Goal: Answer question/provide support: Share knowledge or assist other users

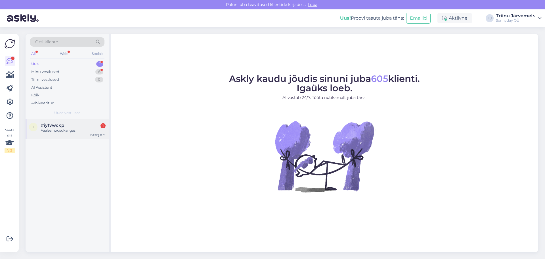
click at [47, 128] on div "Vaalea housukangas" at bounding box center [73, 130] width 65 height 5
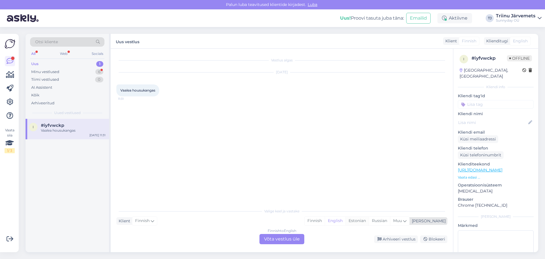
click at [369, 222] on div "Estonian" at bounding box center [357, 220] width 23 height 9
click at [288, 241] on div "Finnish to Estonian Võta vestlus üle" at bounding box center [282, 239] width 45 height 10
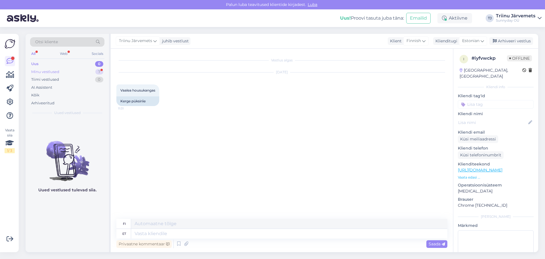
click at [50, 73] on div "Minu vestlused" at bounding box center [45, 72] width 28 height 6
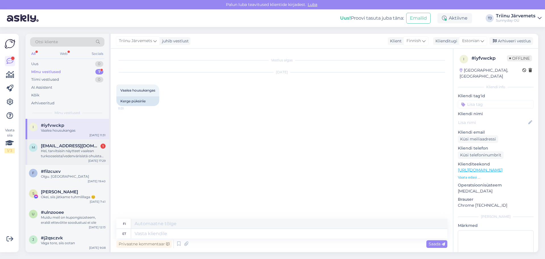
click at [74, 155] on div "Hei, tarvitsisin näytteet vaalean turkooseista/vedenvärisistä ohuista tylleistä…" at bounding box center [73, 153] width 65 height 10
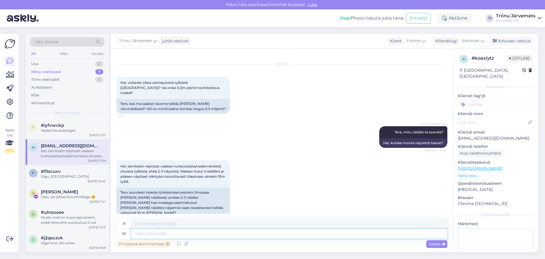
click at [152, 232] on textarea at bounding box center [289, 234] width 316 height 10
type textarea "saadan, ka"
type textarea "Minä lähetän,"
type textarea "saadan, kas t"
type textarea "Lähetän kyllä, selvä?"
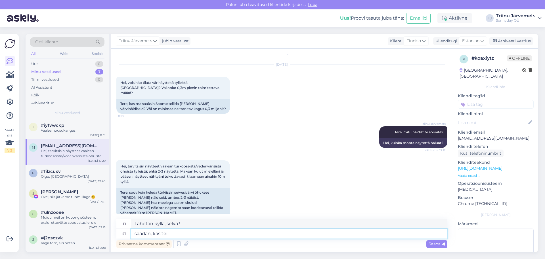
type textarea "saadan, kas teil o"
type textarea "Lähetän sen, onko sinulla sitä?"
type textarea "saadan, kas teil oleksv"
type textarea "Lähetän sen, ottaisitko sinä?"
type textarea "saadan, kas teil oleks võimalik li"
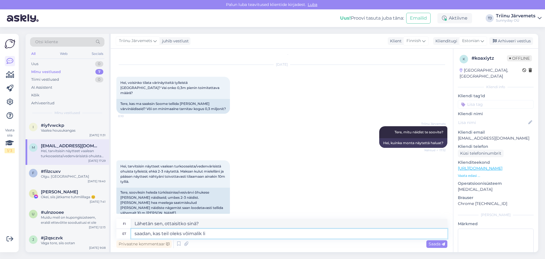
type textarea "Lähetän sen, onnistuisitko sinä?"
type textarea "saadan, kas teil oleks võimalik lisada e"
type textarea "Lähetän sen, voisitko lisätä sen?"
type textarea "saadan, kas teil oleks võimalik lisada e-[PERSON_NAME]"
type textarea "Lähetän sen, olisiko mahdollista lisätä verkkokauppa?"
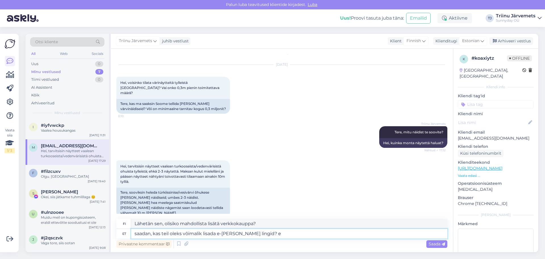
type textarea "saadan, kas teil oleks võimalik lisada e-[PERSON_NAME] lingid? et"
type textarea "Lähetän sen, voisitko lisätä linkit verkkokauppaan?"
type textarea "saadan, kas teil oleks võimalik lisada e-[PERSON_NAME] lingid? et ma"
type textarea "Lähetän, voisitko lisätä linkit verkkokauppaan?"
type textarea "saadan, kas teil oleks võimalik lisada e-[PERSON_NAME] lingid? et ma s"
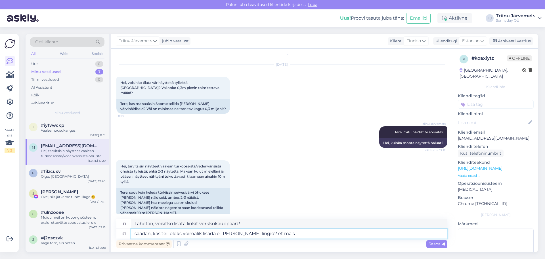
type textarea "Lähetän, voisitko lisätä linkit verkkokauppaan? [PERSON_NAME]"
type textarea "saadan, kas teil oleks võimalik lisada e-[PERSON_NAME] lingid? et ma saadaksin õ"
type textarea "Lähetän sen, voisitko lisätä linkit verkkokauppaan, jotta voin lähettää sen?"
type textarea "saadan, kas teil oleks võimalik lisada e-[PERSON_NAME] lingid? et ma saadaksin …"
type textarea "Lähetän sen, voisitko lisätä verkkokaupan linkit? Jotta voin lähettää oikeat li…"
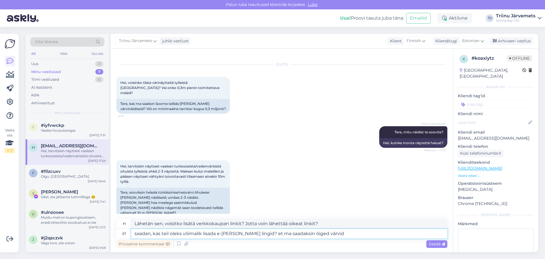
type textarea "saadan, kas teil oleks võimalik lisada e-[PERSON_NAME] lingid? et ma saadaksin …"
type textarea "Lähetän sen, voisitteko lisätä linkit verkkokauppaan? Jotta voin lähettää oikea…"
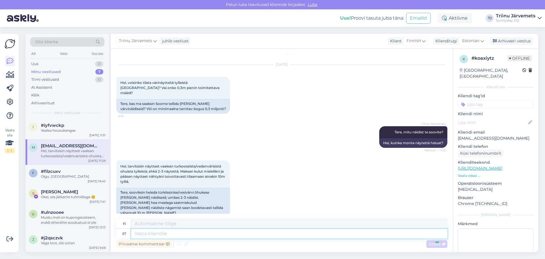
scroll to position [64, 0]
